Goal: Obtain resource: Download file/media

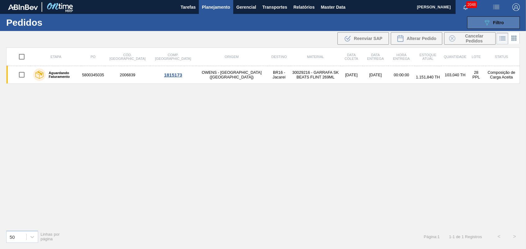
click at [394, 23] on span "Filtro" at bounding box center [498, 22] width 11 height 5
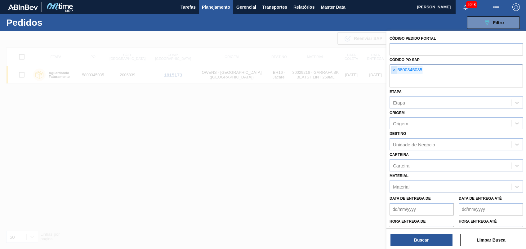
click at [394, 68] on span "×" at bounding box center [394, 69] width 6 height 7
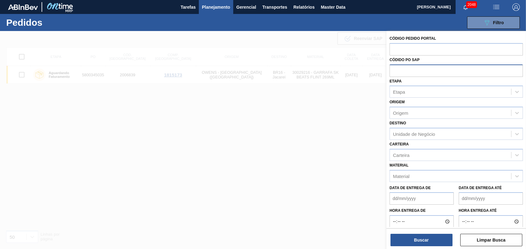
paste input "text"
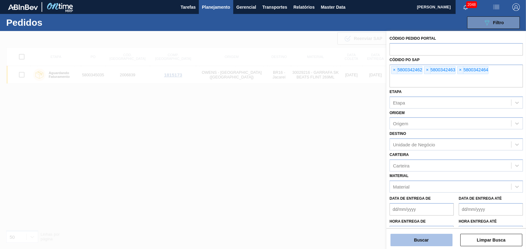
click at [394, 186] on button "Buscar" at bounding box center [421, 240] width 62 height 12
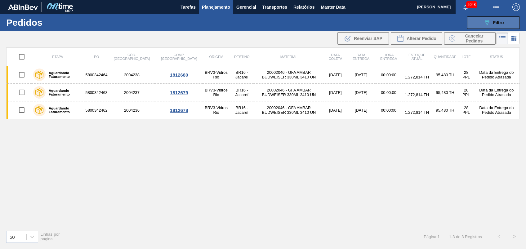
click at [394, 17] on button "089F7B8B-B2A5-4AFE-B5C0-19BA573D28AC Filtro" at bounding box center [493, 22] width 53 height 12
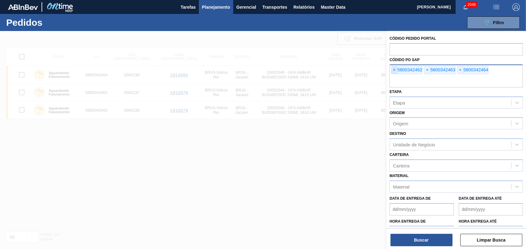
click at [391, 67] on span "×" at bounding box center [394, 69] width 6 height 7
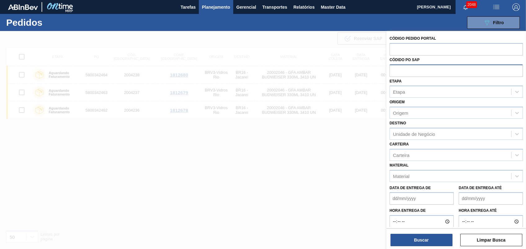
click at [391, 67] on input "text" at bounding box center [455, 70] width 133 height 12
paste input "5800346001"
type input "5800346001"
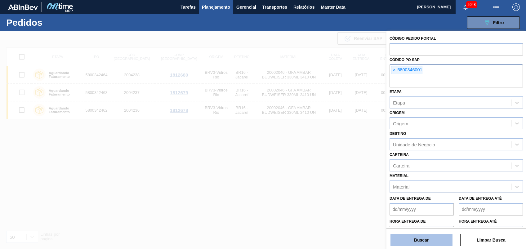
drag, startPoint x: 427, startPoint y: 247, endPoint x: 427, endPoint y: 242, distance: 5.0
click at [394, 186] on div "Código Pedido Portal Códido PO SAP × 5800346001 Etapa Etapa Origem Origem Desti…" at bounding box center [455, 140] width 139 height 219
click at [394, 186] on button "Buscar" at bounding box center [421, 240] width 62 height 12
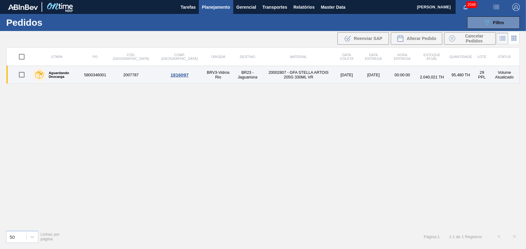
click at [94, 74] on td "5800346001" at bounding box center [95, 75] width 24 height 18
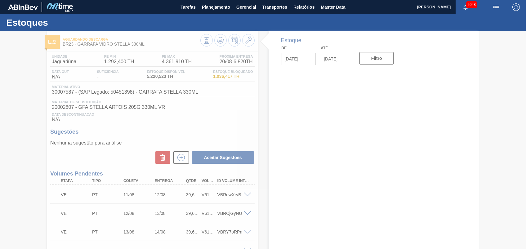
type input "[DATE]"
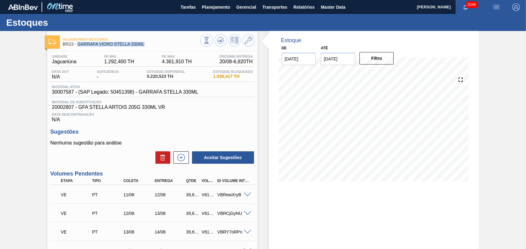
drag, startPoint x: 147, startPoint y: 44, endPoint x: 78, endPoint y: 45, distance: 69.1
click at [78, 45] on span "BR23 - GARRAFA VIDRO STELLA 330ML" at bounding box center [131, 44] width 137 height 5
copy span "GARRAFA VIDRO STELLA 330ML"
click at [297, 9] on span "Relatórios" at bounding box center [303, 6] width 21 height 7
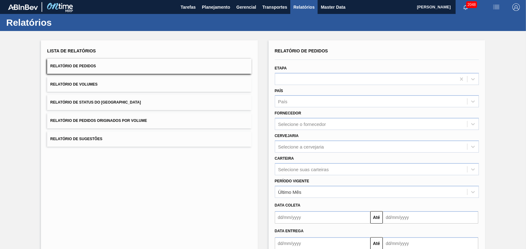
click at [102, 121] on span "Relatório de Pedidos Originados por Volume" at bounding box center [98, 120] width 97 height 4
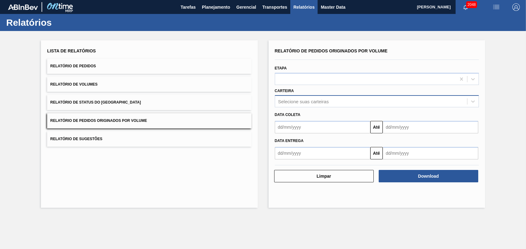
click at [310, 104] on div "Selecione suas carteiras" at bounding box center [371, 101] width 192 height 9
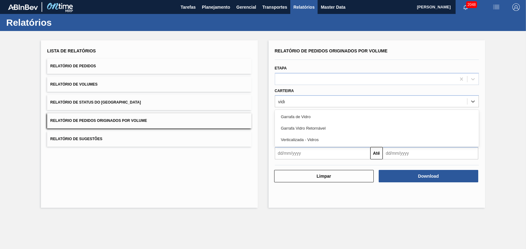
type input "vidro"
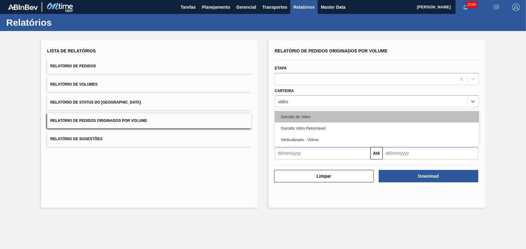
click at [305, 111] on div "Garrafa de Vidro" at bounding box center [377, 116] width 204 height 11
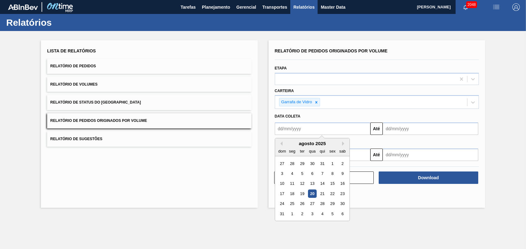
click at [304, 129] on input "text" at bounding box center [322, 128] width 95 height 12
click at [332, 165] on div "1" at bounding box center [332, 163] width 8 height 8
type input "[DATE]"
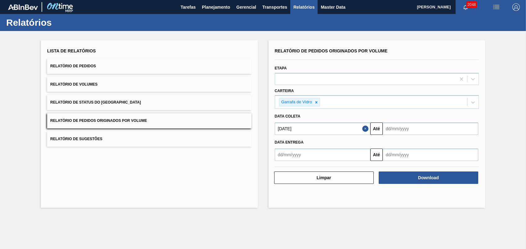
click at [394, 135] on div "Data entrega Até" at bounding box center [376, 148] width 209 height 26
click at [394, 125] on input "text" at bounding box center [430, 128] width 95 height 12
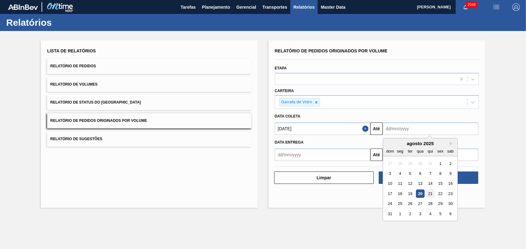
click at [394, 186] on div "21" at bounding box center [430, 193] width 8 height 8
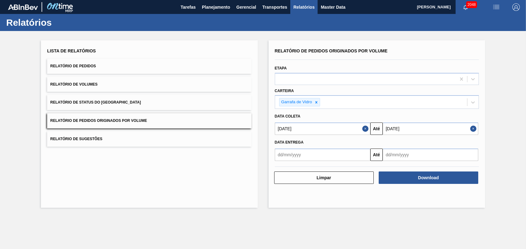
type input "[DATE]"
click at [394, 171] on div "Download" at bounding box center [429, 178] width 104 height 14
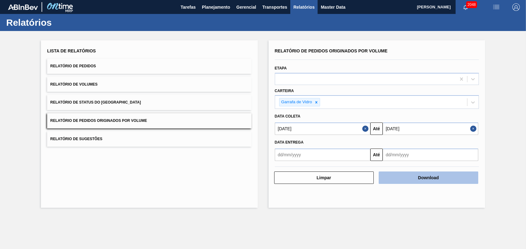
click at [394, 175] on button "Download" at bounding box center [428, 177] width 100 height 12
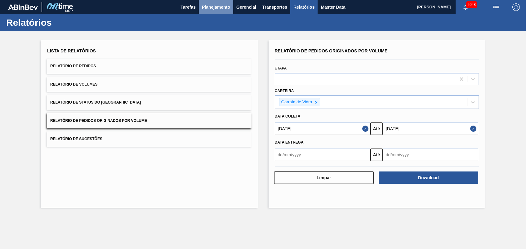
click at [205, 7] on span "Planejamento" at bounding box center [216, 6] width 28 height 7
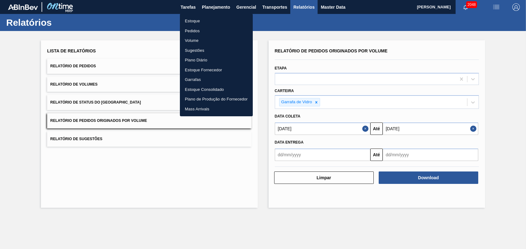
click at [196, 32] on li "Pedidos" at bounding box center [216, 31] width 73 height 10
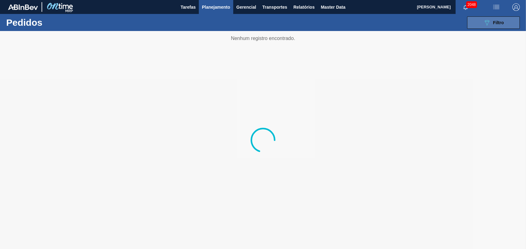
click at [394, 16] on button "089F7B8B-B2A5-4AFE-B5C0-19BA573D28AC Filtro" at bounding box center [493, 22] width 53 height 12
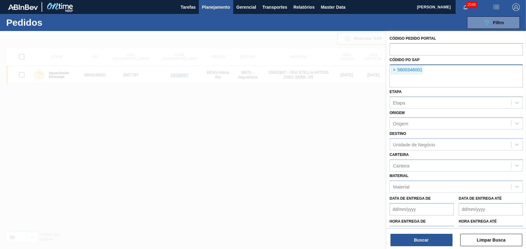
click at [394, 70] on span "×" at bounding box center [394, 69] width 6 height 7
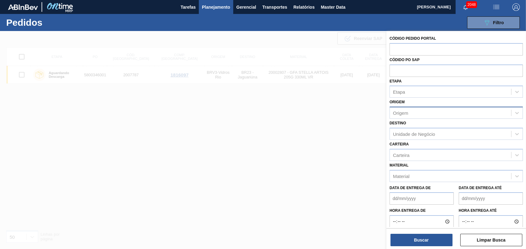
paste input "text"
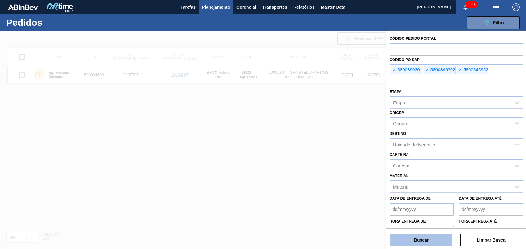
click at [394, 186] on button "Buscar" at bounding box center [421, 240] width 62 height 12
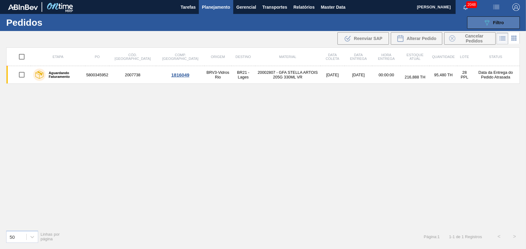
click at [394, 20] on icon "089F7B8B-B2A5-4AFE-B5C0-19BA573D28AC" at bounding box center [486, 22] width 7 height 7
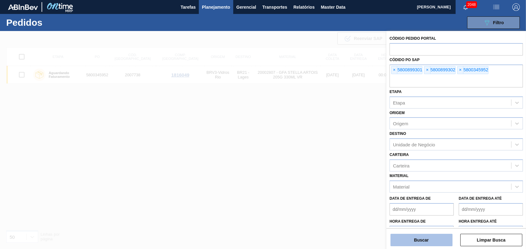
click at [394, 186] on button "Buscar" at bounding box center [421, 240] width 62 height 12
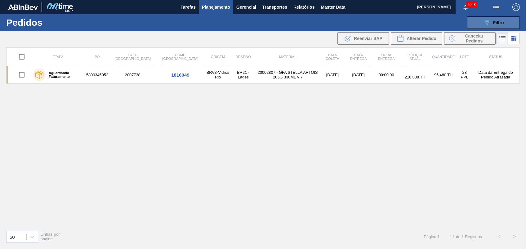
click at [394, 19] on icon "089F7B8B-B2A5-4AFE-B5C0-19BA573D28AC" at bounding box center [486, 22] width 7 height 7
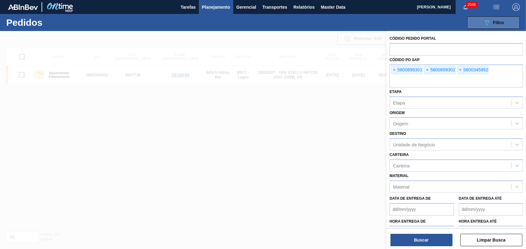
click at [394, 19] on icon "089F7B8B-B2A5-4AFE-B5C0-19BA573D28AC" at bounding box center [486, 22] width 7 height 7
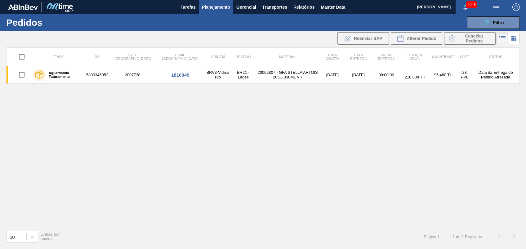
click at [295, 127] on div "Etapa PO Cód. Pedido Comp. Carga Origem Destino Material Data coleta Data entre…" at bounding box center [262, 136] width 513 height 178
click at [394, 26] on button "089F7B8B-B2A5-4AFE-B5C0-19BA573D28AC Filtro" at bounding box center [493, 22] width 53 height 12
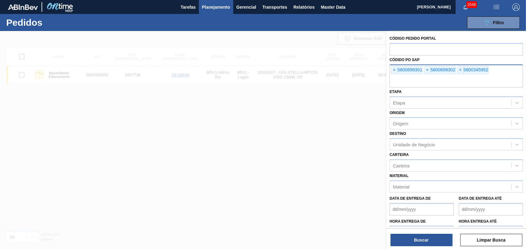
click at [394, 84] on input "text" at bounding box center [455, 82] width 133 height 12
click at [325, 147] on div at bounding box center [263, 155] width 526 height 249
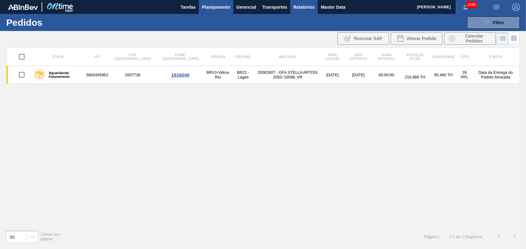
click at [307, 9] on span "Relatórios" at bounding box center [303, 6] width 21 height 7
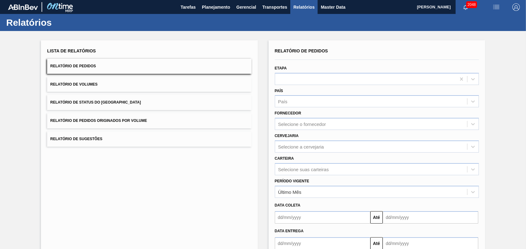
click at [123, 120] on span "Relatório de Pedidos Originados por Volume" at bounding box center [98, 120] width 97 height 4
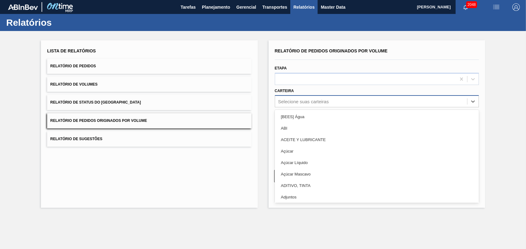
click at [308, 100] on div "Selecione suas carteiras" at bounding box center [303, 101] width 51 height 5
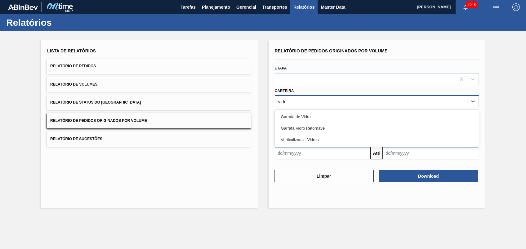
type input "vidro"
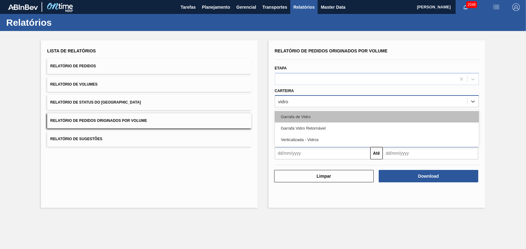
click at [310, 114] on div "Garrafa de Vidro" at bounding box center [377, 116] width 204 height 11
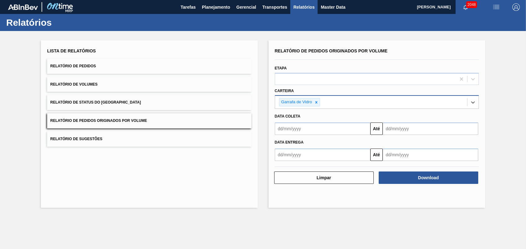
click at [309, 131] on input "text" at bounding box center [322, 128] width 95 height 12
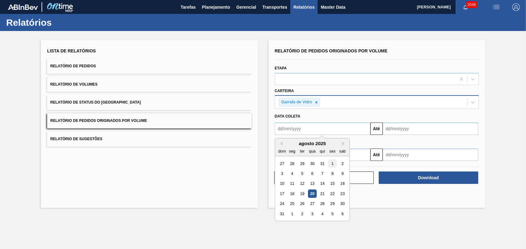
click at [331, 164] on div "1" at bounding box center [332, 163] width 8 height 8
type input "[DATE]"
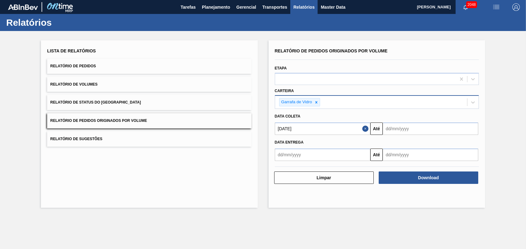
click at [394, 136] on div "Data entrega Até" at bounding box center [376, 148] width 209 height 26
click at [394, 132] on input "text" at bounding box center [430, 128] width 95 height 12
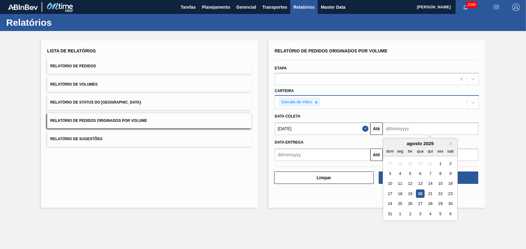
click at [394, 186] on div "21" at bounding box center [430, 193] width 8 height 8
type input "[DATE]"
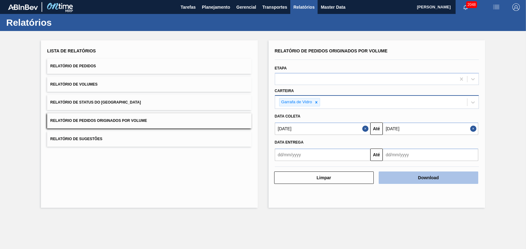
click at [394, 174] on button "Download" at bounding box center [428, 177] width 100 height 12
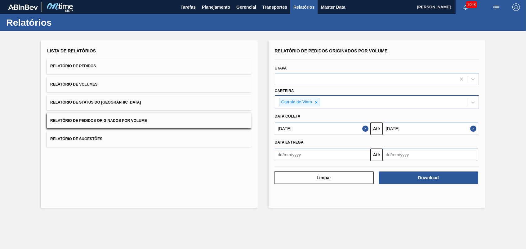
drag, startPoint x: 235, startPoint y: 207, endPoint x: 236, endPoint y: 196, distance: 10.9
click at [235, 186] on div "Lista de Relatórios Relatório de Pedidos Relatório de Volumes Relatório de Stat…" at bounding box center [149, 123] width 216 height 167
